Goal: Transaction & Acquisition: Download file/media

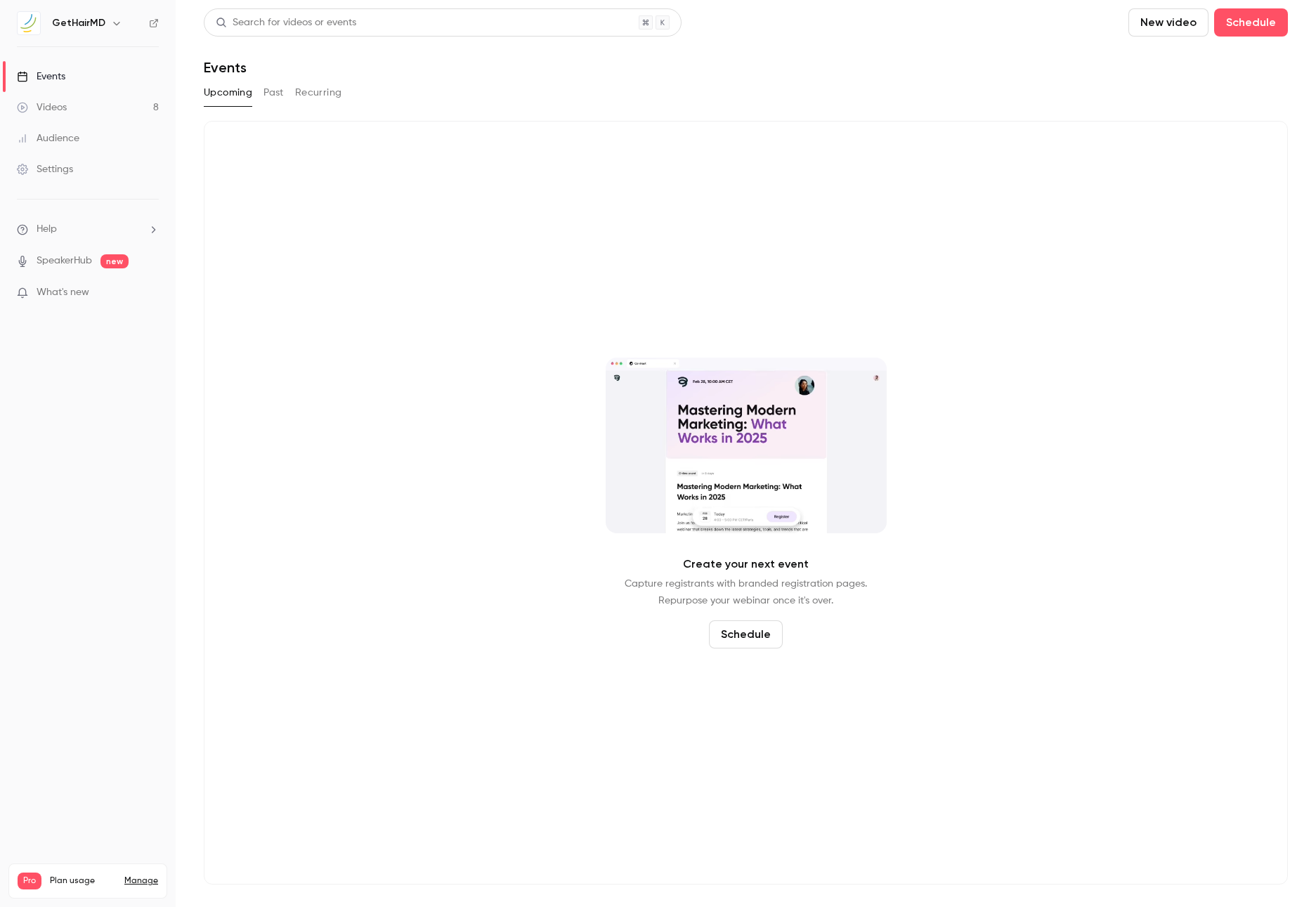
click at [65, 110] on div "Videos" at bounding box center [42, 108] width 50 height 14
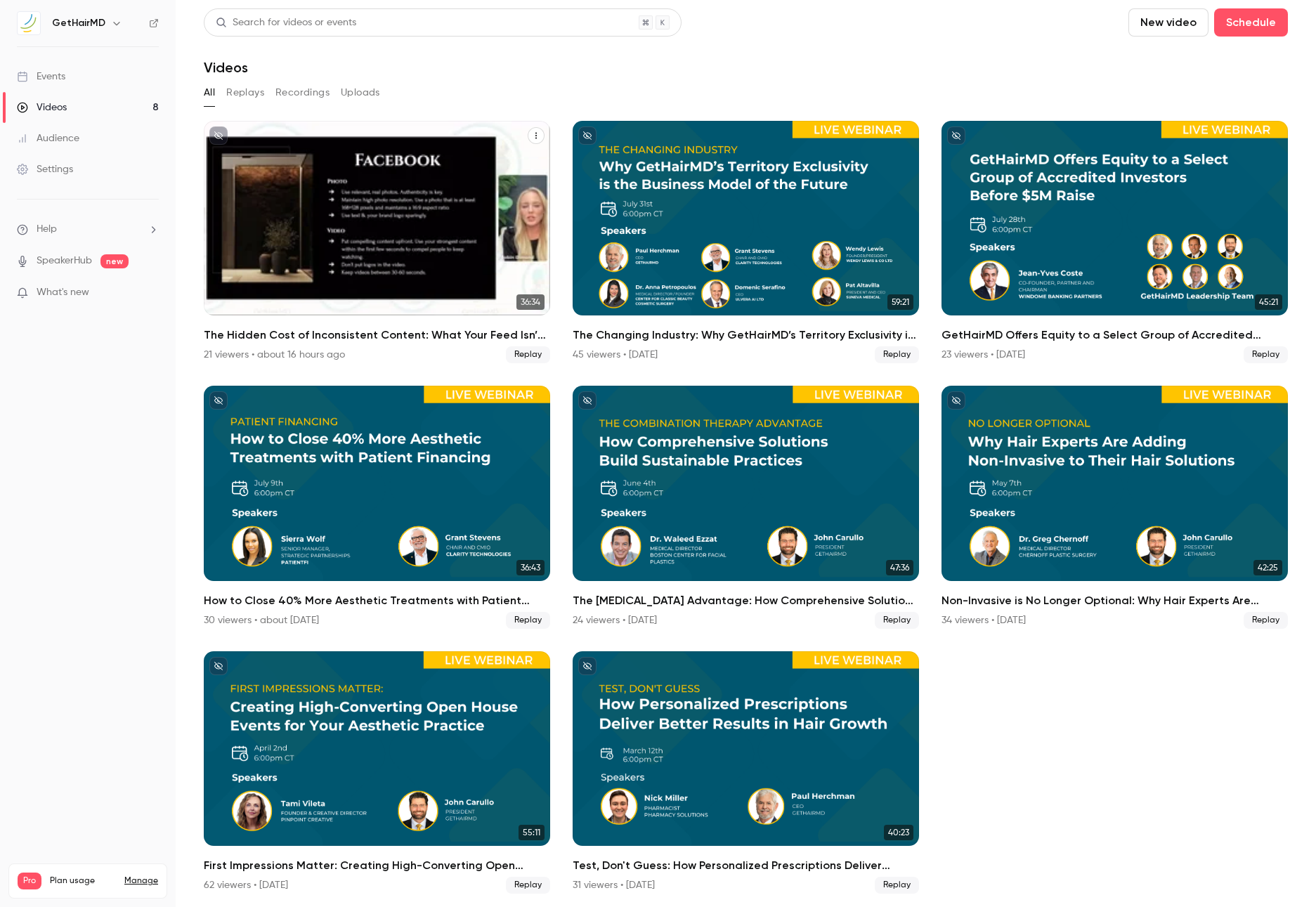
click at [452, 203] on div "The Hidden Cost of Inconsistent Content: What Your Feed Isn’t Telling You" at bounding box center [376, 218] width 346 height 195
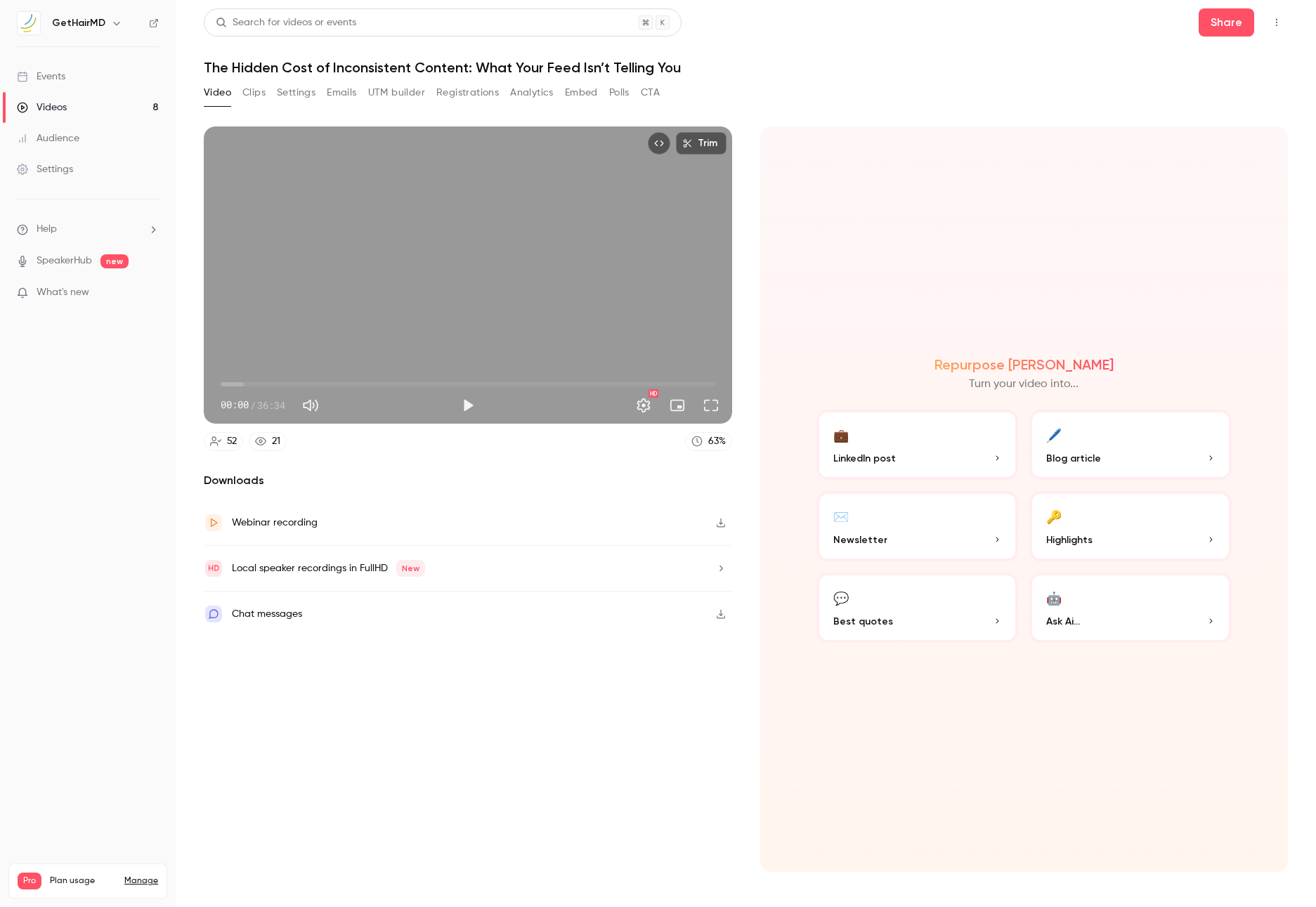
click at [453, 97] on button "Registrations" at bounding box center [467, 92] width 62 height 22
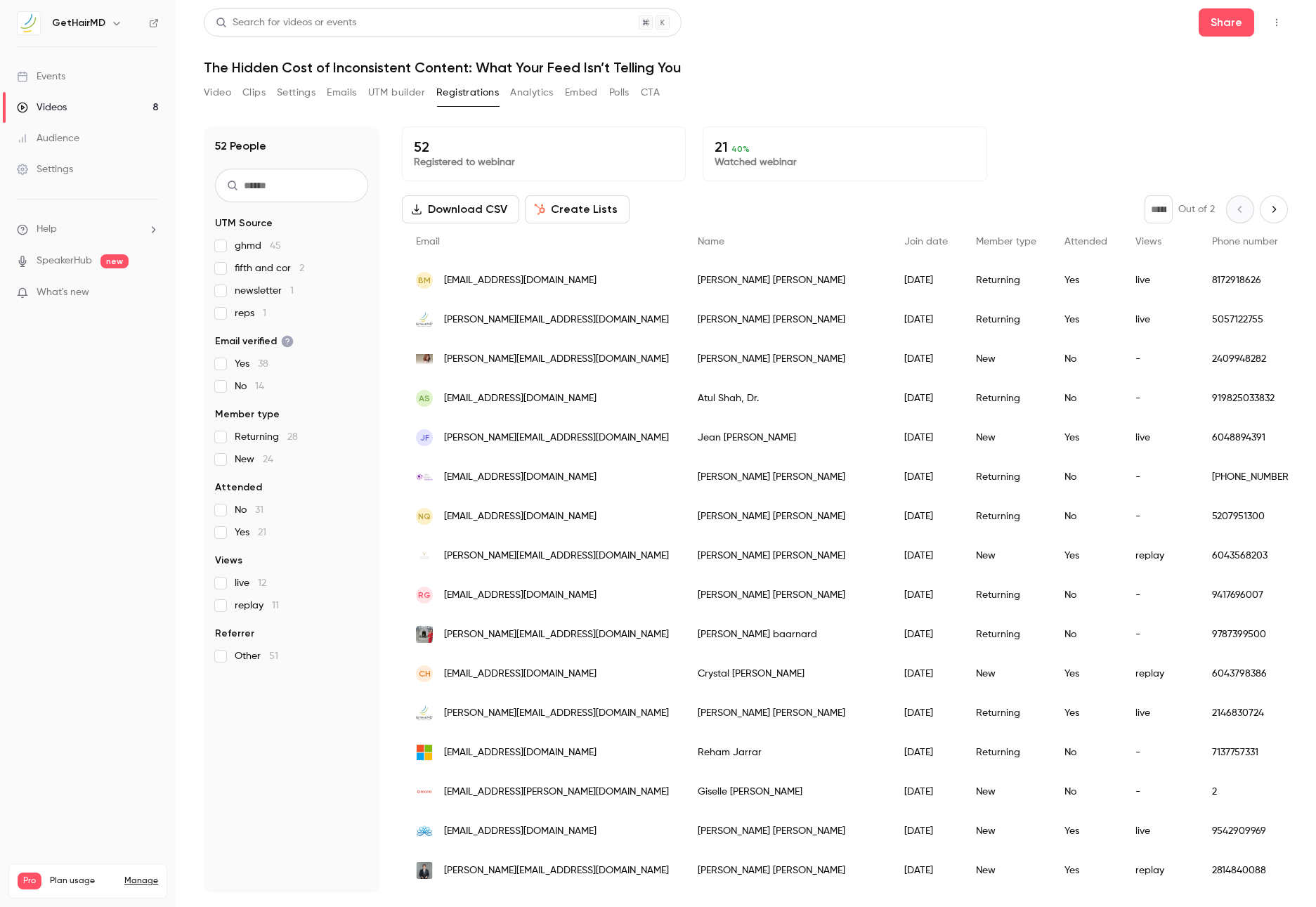
click at [440, 203] on button "Download CSV" at bounding box center [460, 209] width 117 height 28
